Goal: Transaction & Acquisition: Obtain resource

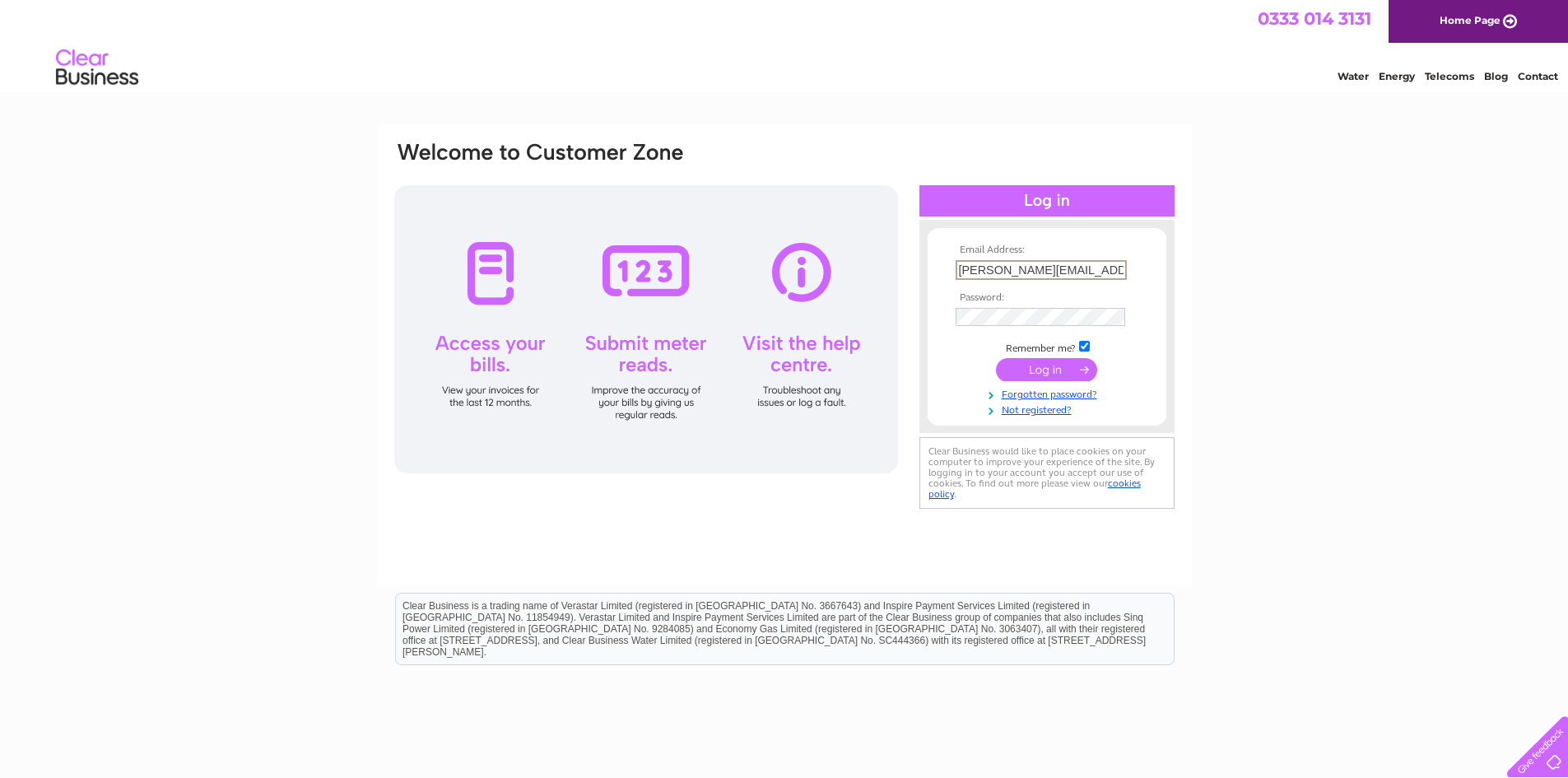
type input "ronan.quinn@osborneking.com"
drag, startPoint x: 407, startPoint y: 519, endPoint x: 416, endPoint y: 514, distance: 10.3
click at [411, 516] on div "Email Address: ronan.quinn@osborneking.com Password:" at bounding box center [784, 354] width 815 height 461
click at [1040, 370] on input "submit" at bounding box center [1046, 369] width 101 height 23
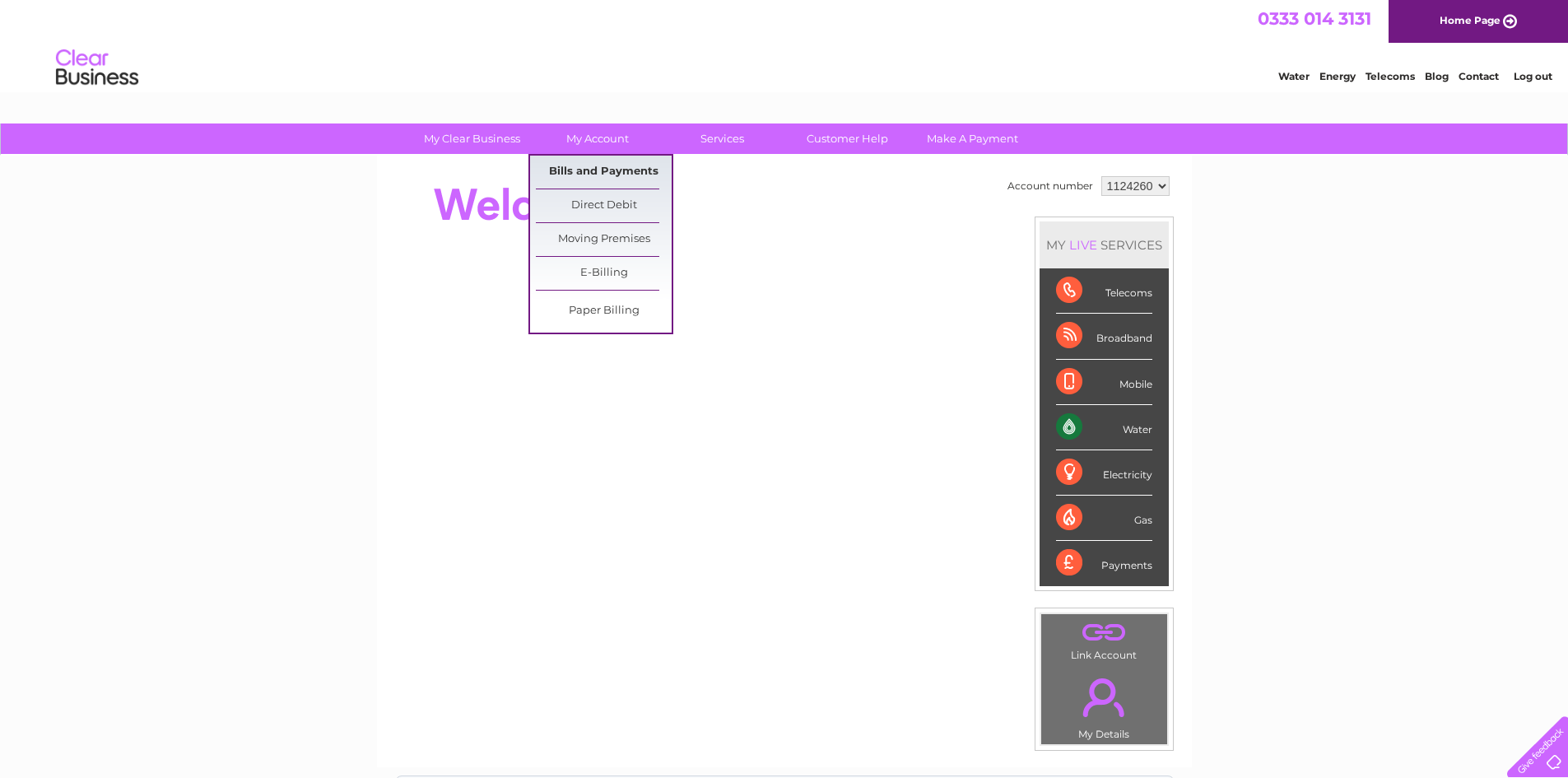
click at [603, 165] on link "Bills and Payments" at bounding box center [603, 172] width 136 height 33
click at [610, 174] on link "Bills and Payments" at bounding box center [603, 172] width 136 height 33
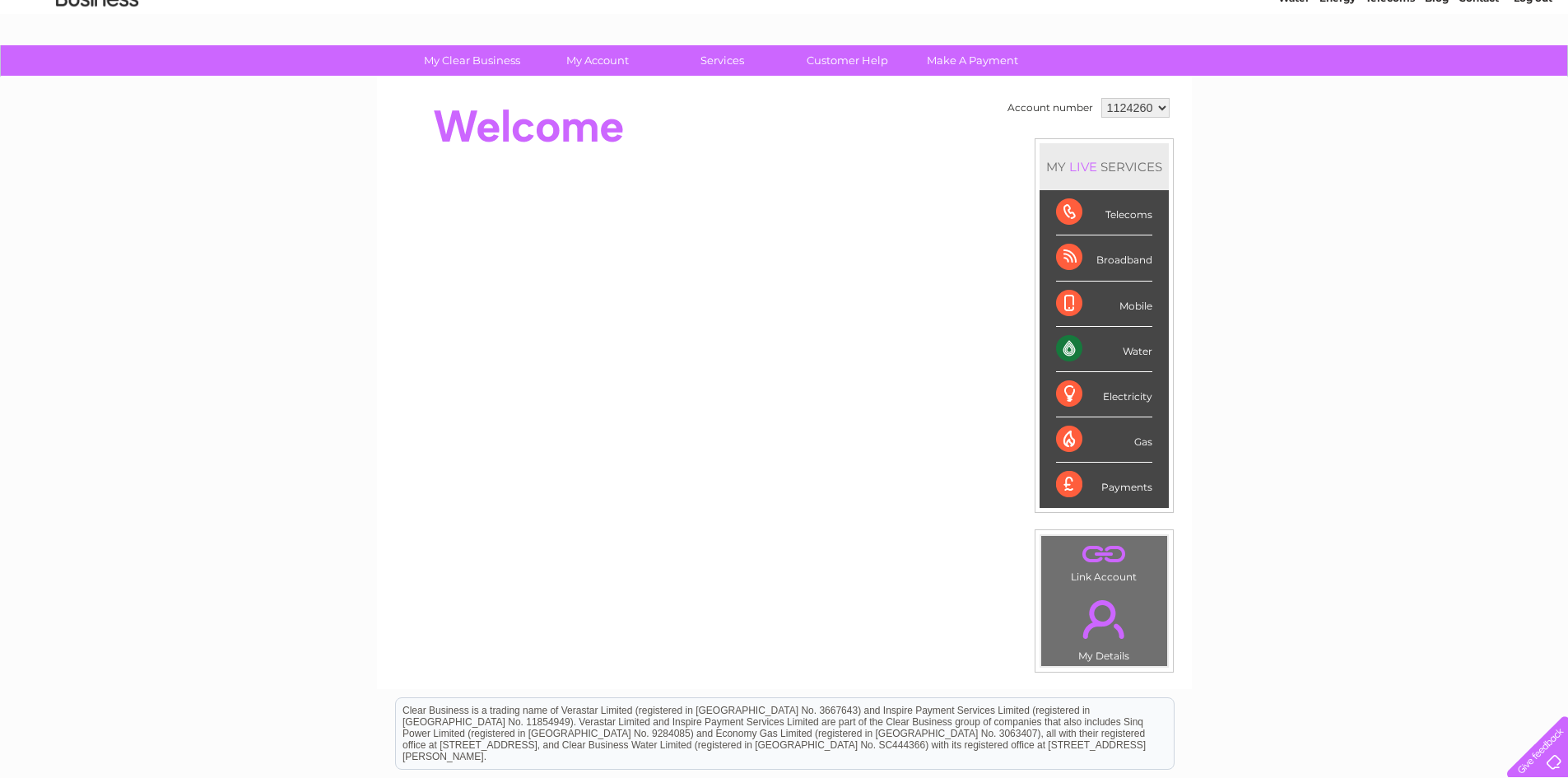
scroll to position [247, 0]
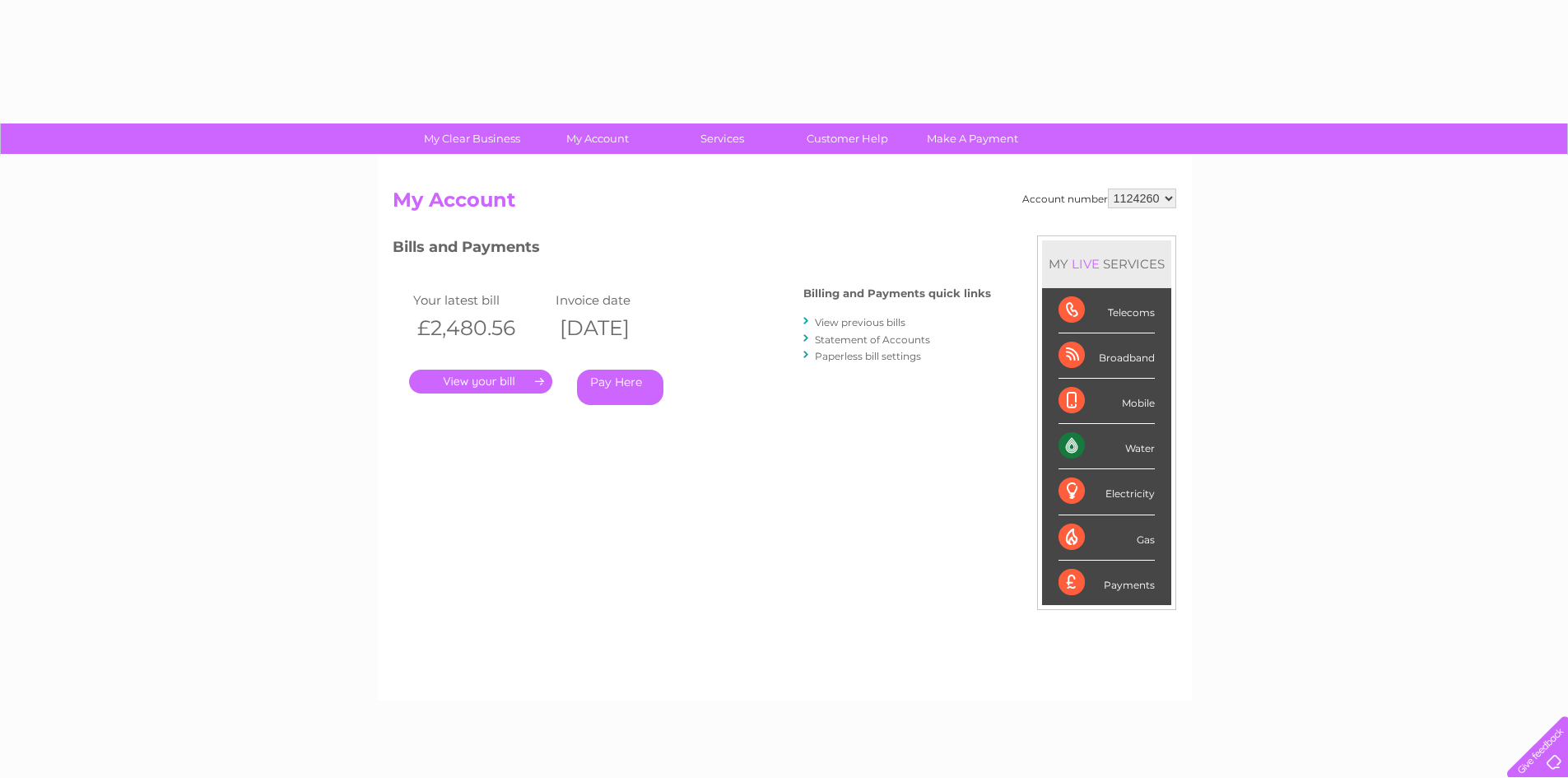
click at [467, 383] on link "." at bounding box center [480, 381] width 144 height 24
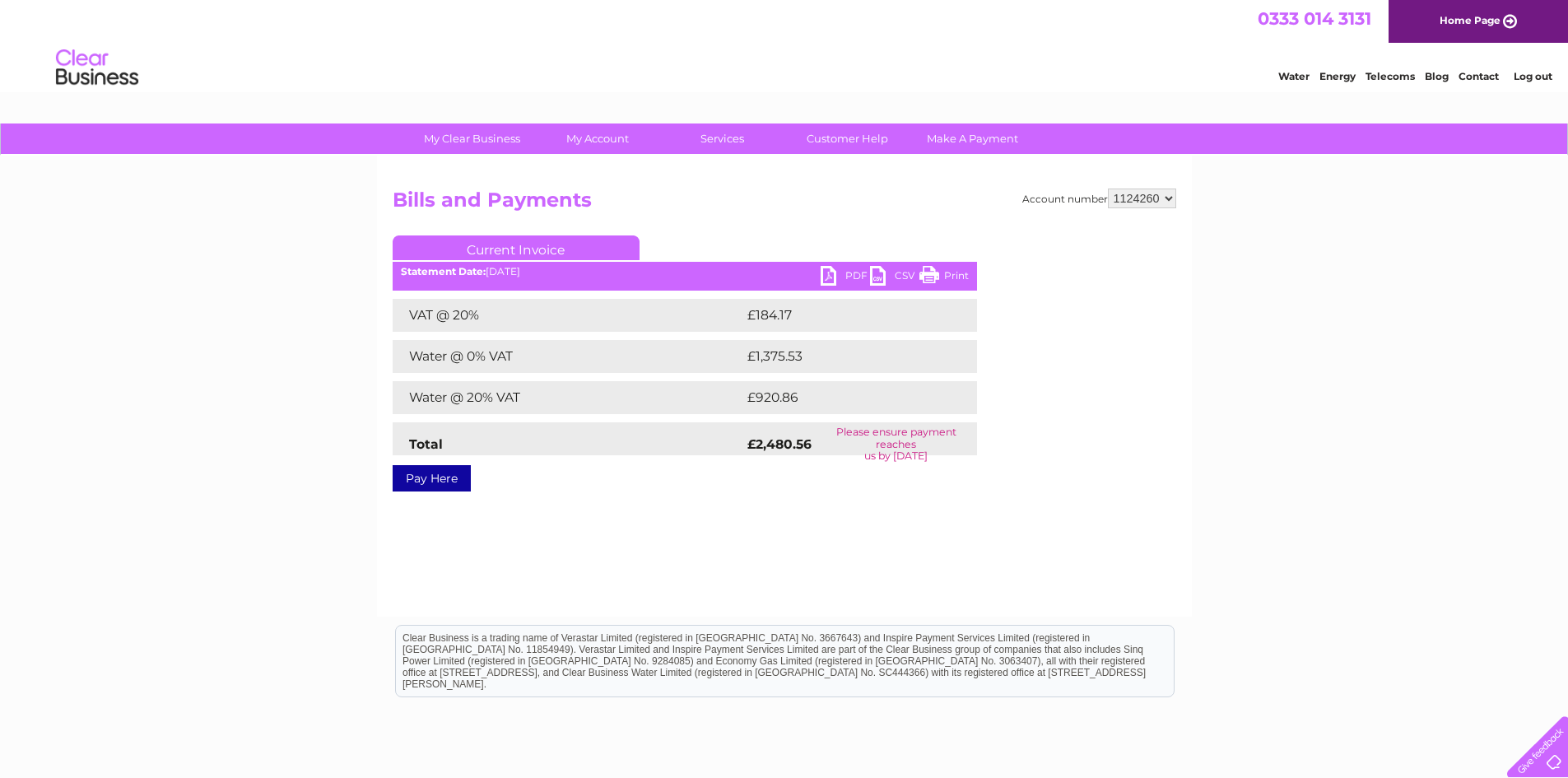
click at [847, 274] on link "PDF" at bounding box center [845, 278] width 49 height 24
click at [1526, 80] on link "Log out" at bounding box center [1533, 76] width 39 height 12
